Goal: Navigation & Orientation: Find specific page/section

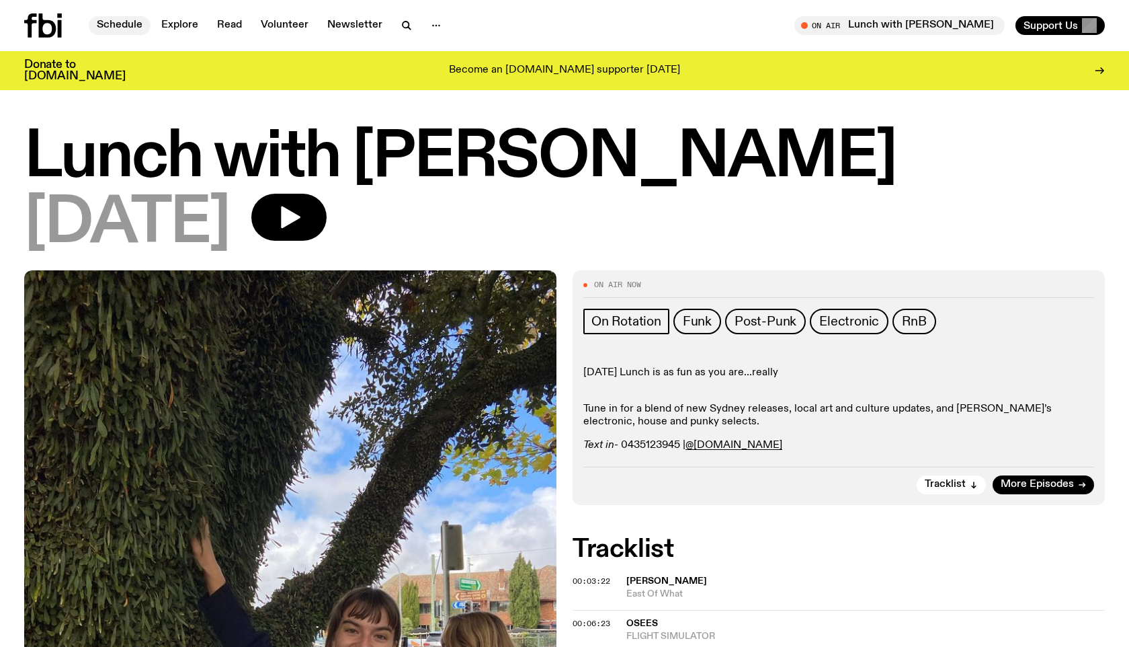
click at [121, 24] on link "Schedule" at bounding box center [120, 25] width 62 height 19
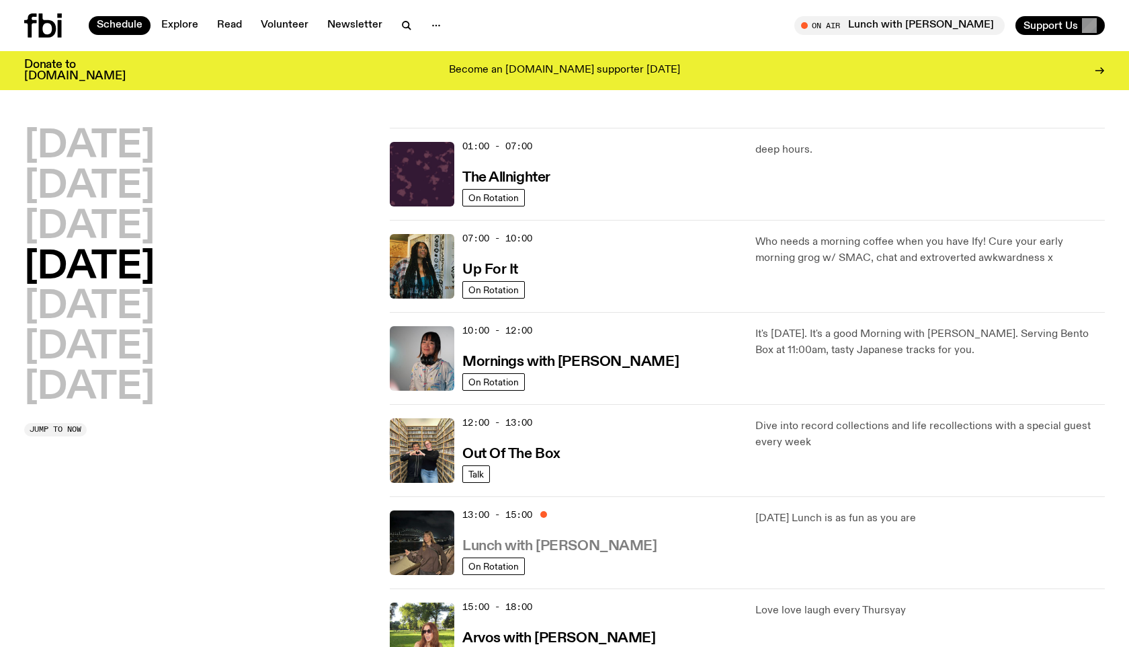
click at [570, 548] on h3 "Lunch with [PERSON_NAME]" at bounding box center [560, 546] width 194 height 14
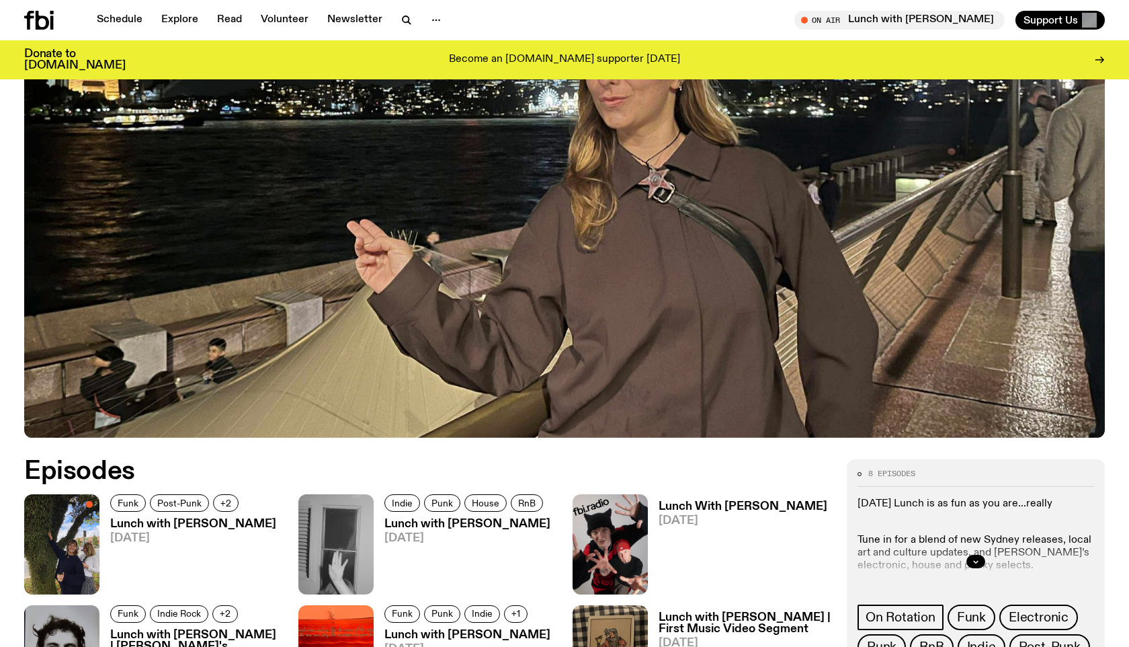
scroll to position [565, 0]
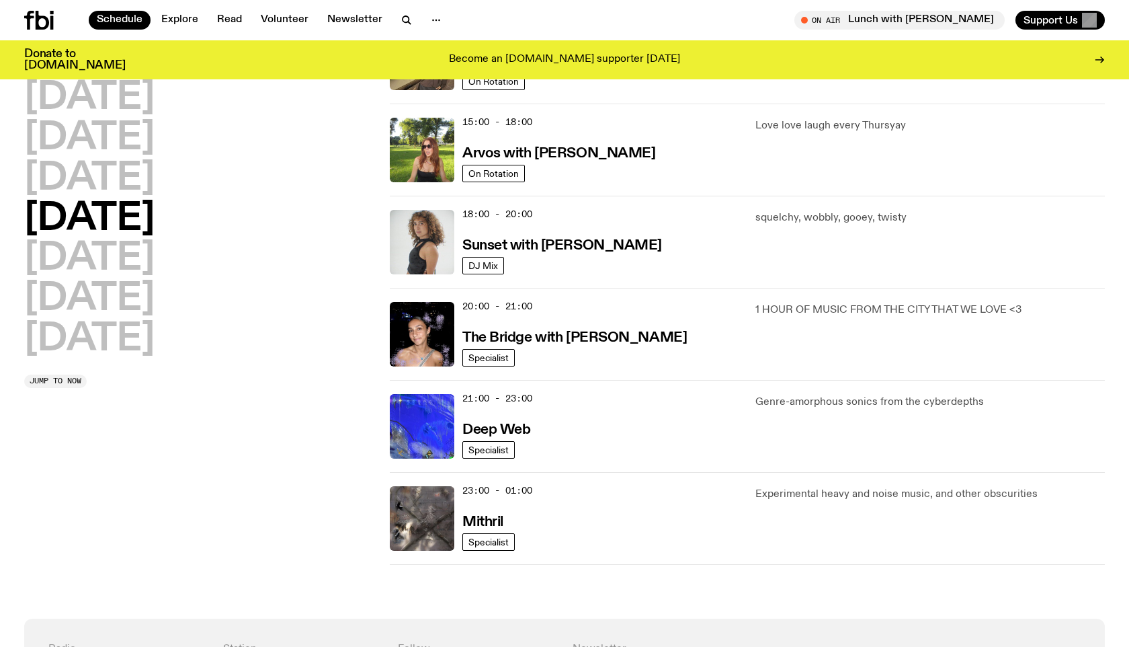
scroll to position [518, 0]
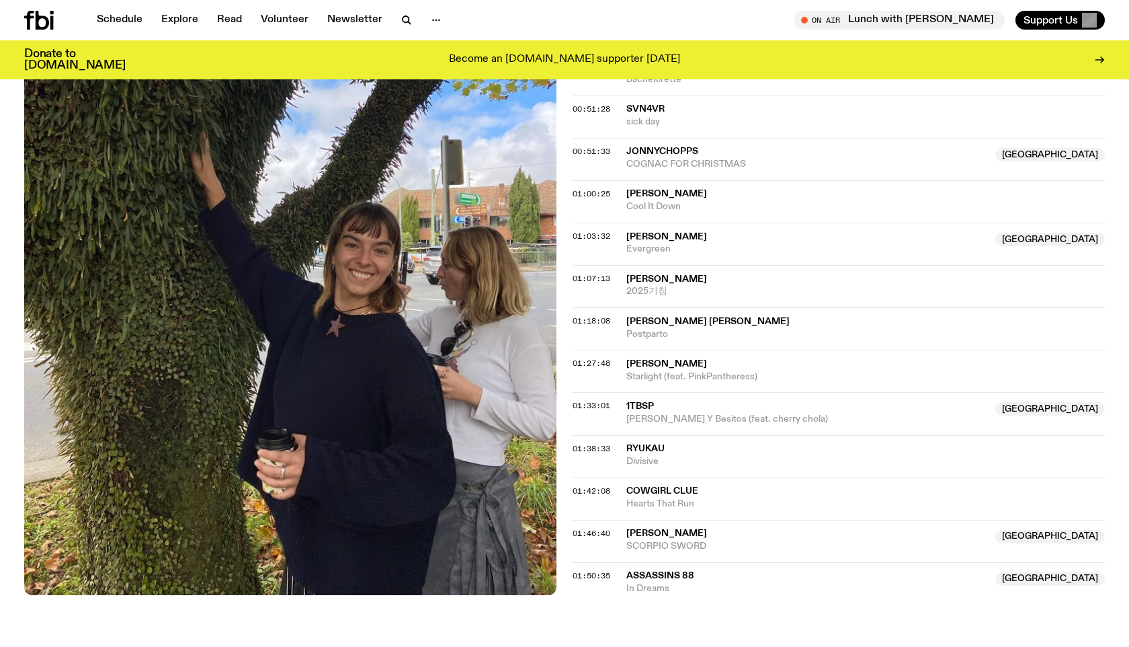
scroll to position [965, 0]
